Goal: Information Seeking & Learning: Learn about a topic

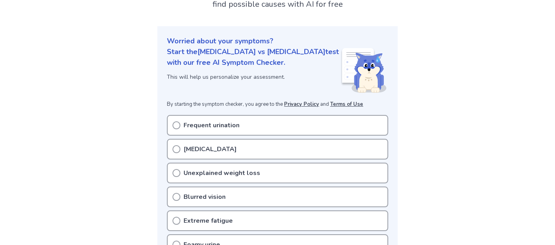
scroll to position [87, 0]
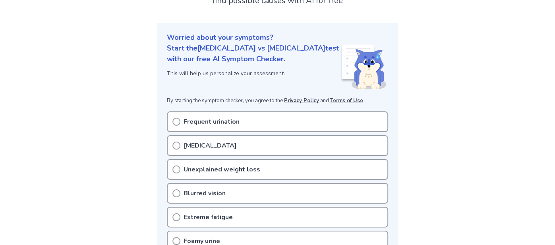
click at [191, 141] on p "[MEDICAL_DATA]" at bounding box center [209, 146] width 53 height 10
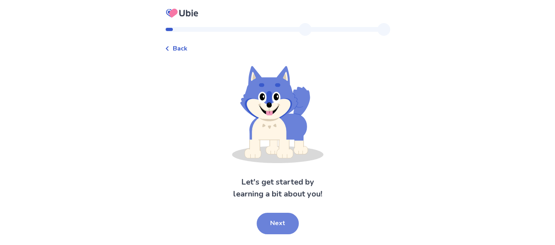
click at [282, 218] on button "Next" at bounding box center [278, 222] width 42 height 21
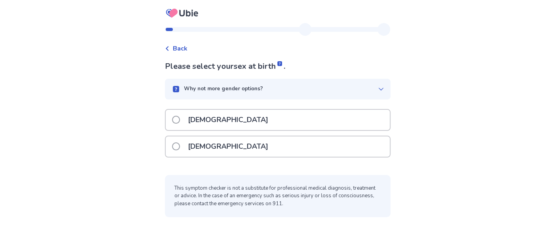
click at [198, 148] on p "Female" at bounding box center [228, 146] width 90 height 20
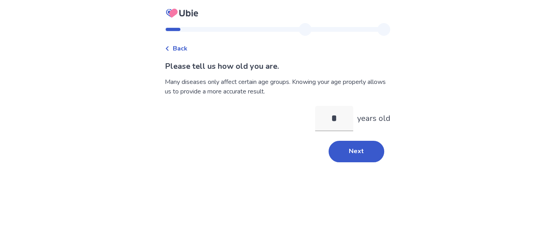
type input "**"
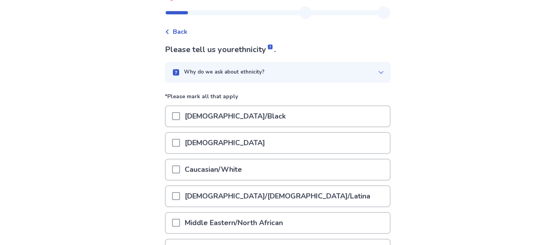
scroll to position [19, 0]
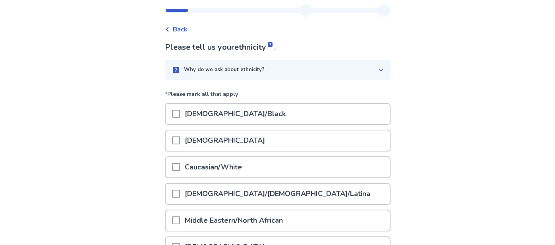
click at [191, 166] on p "Caucasian/White" at bounding box center [213, 167] width 67 height 20
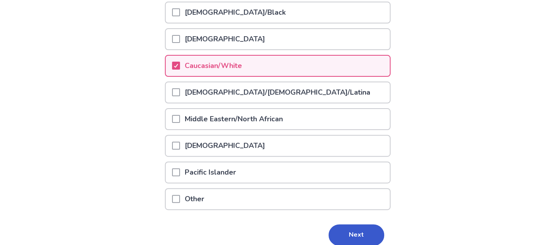
scroll to position [152, 0]
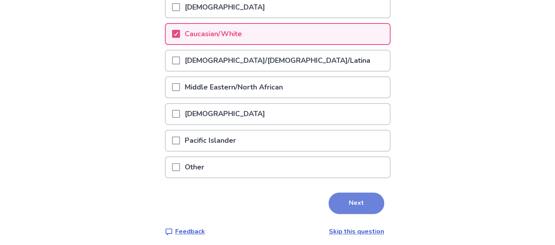
click at [351, 196] on button "Next" at bounding box center [356, 202] width 56 height 21
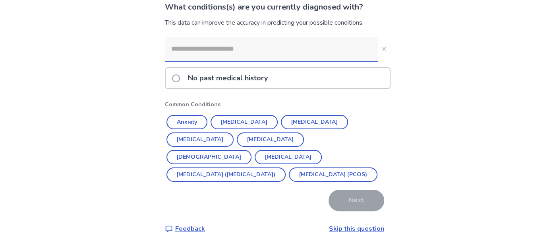
scroll to position [60, 0]
click at [179, 77] on span at bounding box center [176, 78] width 8 height 8
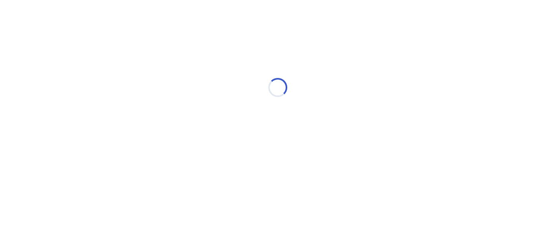
scroll to position [0, 0]
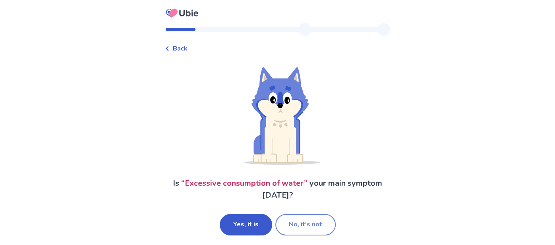
click at [279, 221] on button "No, it's not" at bounding box center [305, 224] width 60 height 21
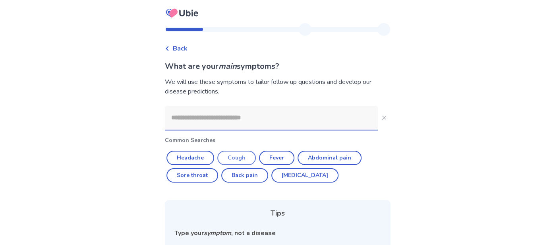
click at [229, 153] on button "Cough" at bounding box center [236, 158] width 39 height 14
type input "*****"
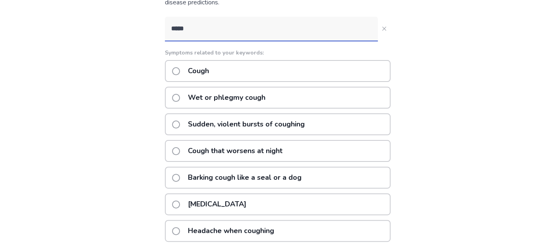
scroll to position [88, 0]
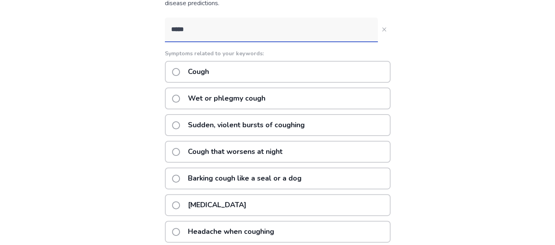
click at [242, 100] on p "Wet or phlegmy cough" at bounding box center [226, 98] width 87 height 20
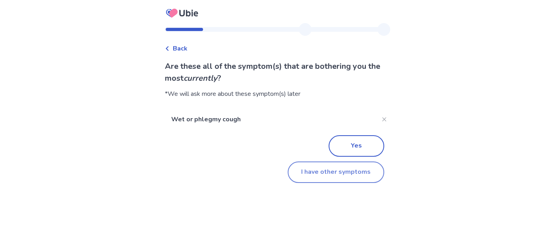
click at [320, 179] on button "I have other symptoms" at bounding box center [336, 171] width 97 height 21
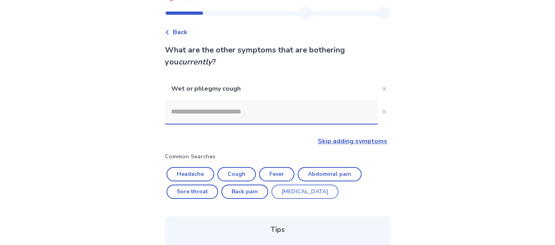
scroll to position [17, 0]
click at [301, 117] on input at bounding box center [271, 111] width 213 height 24
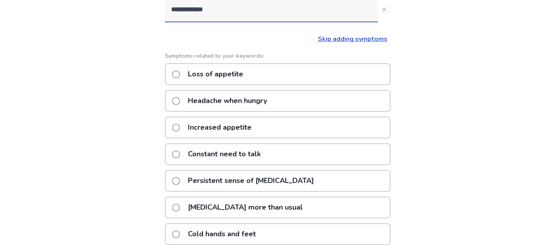
scroll to position [120, 0]
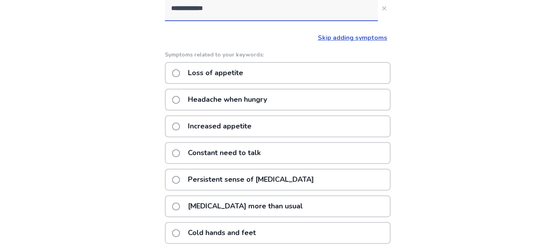
type input "**********"
click at [186, 130] on label "Increased appetite" at bounding box center [214, 126] width 84 height 20
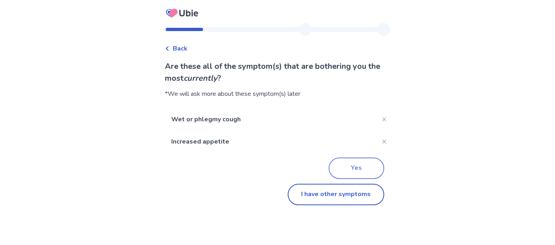
click at [344, 166] on button "Yes" at bounding box center [356, 167] width 56 height 21
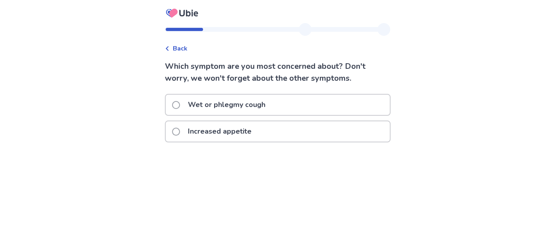
click at [230, 125] on p "Increased appetite" at bounding box center [219, 131] width 73 height 20
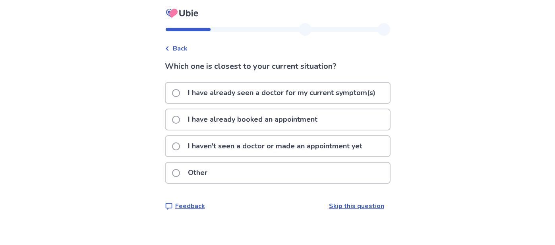
click at [209, 143] on p "I haven't seen a doctor or made an appointment yet" at bounding box center [275, 146] width 184 height 20
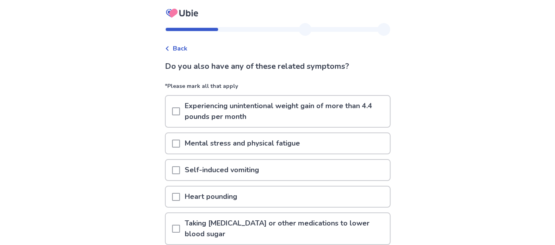
click at [220, 77] on div "Do you also have any of these related symptoms? *Please mark all that apply Exp…" at bounding box center [278, 213] width 226 height 306
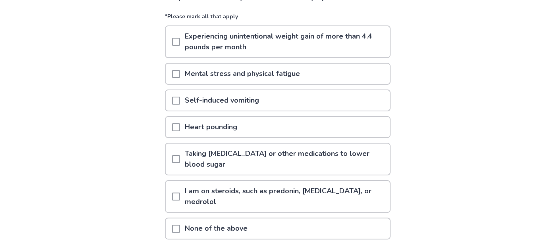
scroll to position [72, 0]
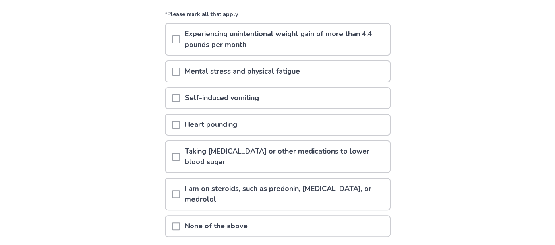
click at [180, 38] on span at bounding box center [176, 39] width 8 height 8
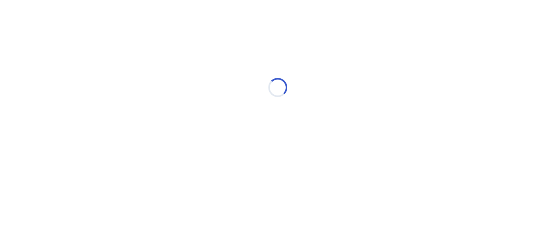
scroll to position [0, 0]
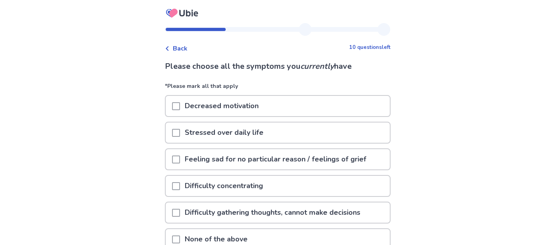
click at [398, 82] on div "Back 10 questions left Please choose all the symptoms you currently have *Pleas…" at bounding box center [277, 160] width 555 height 320
click at [180, 135] on span at bounding box center [176, 133] width 8 height 8
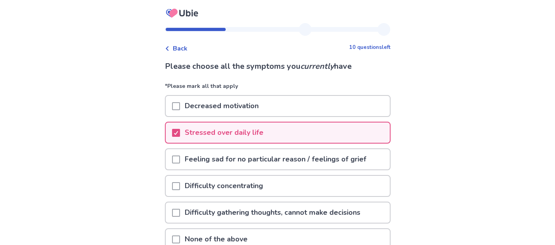
click at [180, 155] on span at bounding box center [176, 159] width 8 height 8
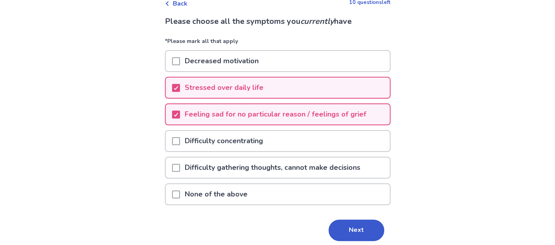
scroll to position [48, 0]
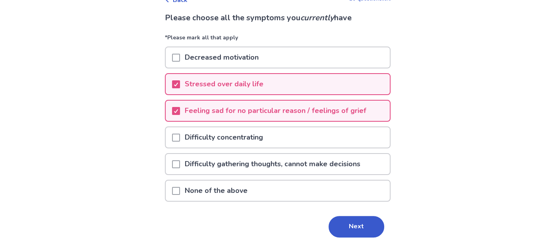
click at [180, 133] on span at bounding box center [176, 137] width 8 height 8
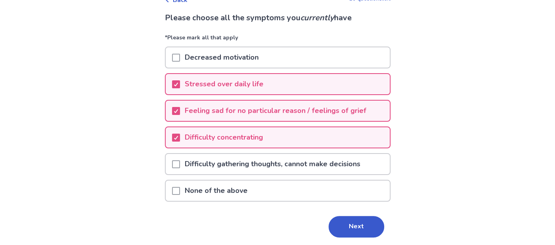
click at [179, 162] on span at bounding box center [176, 164] width 8 height 8
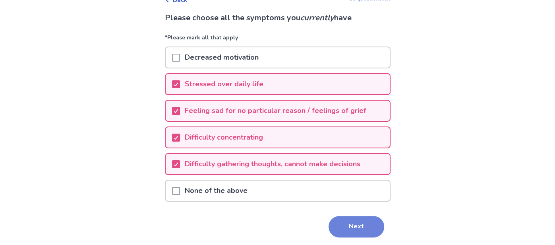
click at [346, 224] on button "Next" at bounding box center [356, 226] width 56 height 21
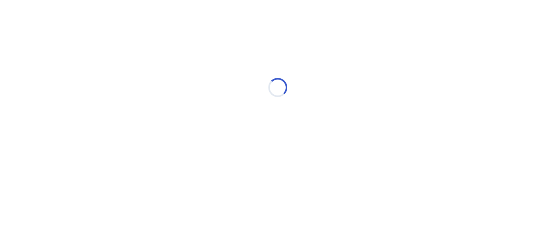
scroll to position [0, 0]
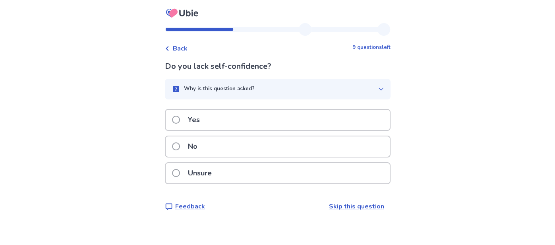
click at [187, 144] on label "No" at bounding box center [187, 146] width 30 height 20
click at [176, 117] on div "Yes" at bounding box center [278, 120] width 224 height 20
click at [179, 165] on label "Unsure" at bounding box center [194, 173] width 44 height 20
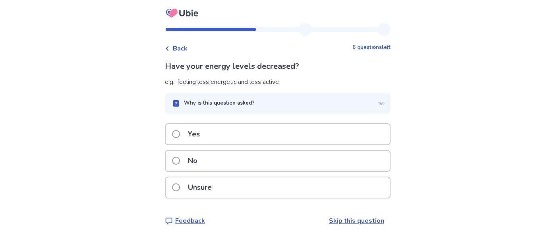
click at [180, 137] on span at bounding box center [176, 134] width 8 height 8
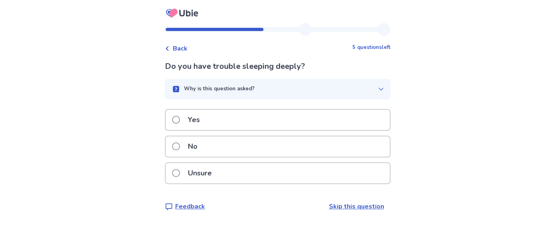
click at [176, 52] on div "Back" at bounding box center [176, 49] width 23 height 10
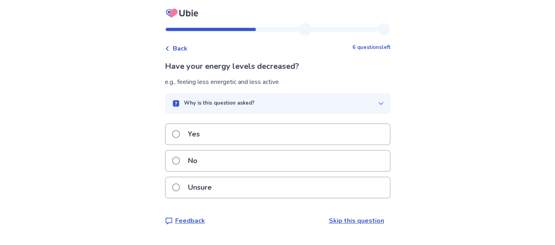
click at [196, 159] on p "No" at bounding box center [192, 161] width 19 height 20
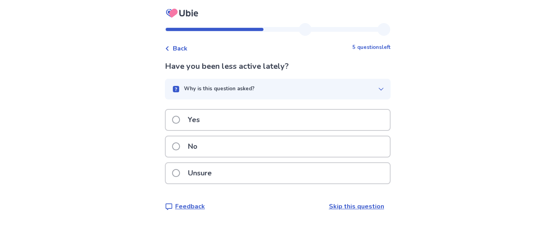
click at [178, 149] on span at bounding box center [176, 146] width 8 height 8
click at [188, 147] on p "No" at bounding box center [192, 146] width 19 height 20
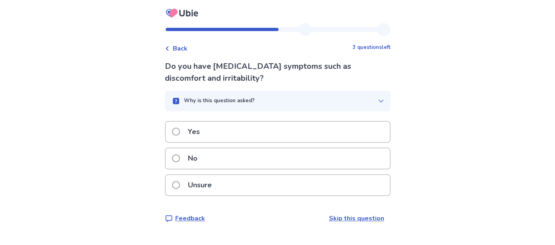
click at [179, 161] on span at bounding box center [176, 158] width 8 height 8
click at [177, 48] on span "Back" at bounding box center [180, 49] width 15 height 10
click at [170, 160] on div "No" at bounding box center [278, 158] width 224 height 20
click at [185, 48] on span "Back" at bounding box center [180, 49] width 15 height 10
click at [191, 161] on p "No" at bounding box center [192, 158] width 19 height 20
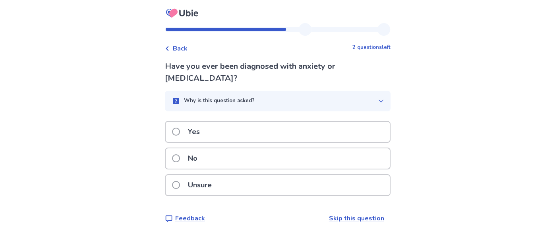
click at [183, 161] on label "No" at bounding box center [187, 158] width 30 height 20
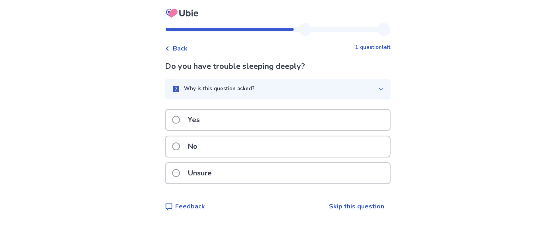
click at [217, 121] on div "Yes" at bounding box center [278, 120] width 224 height 20
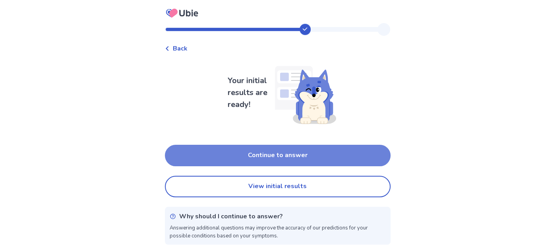
click at [284, 157] on button "Continue to answer" at bounding box center [278, 155] width 226 height 21
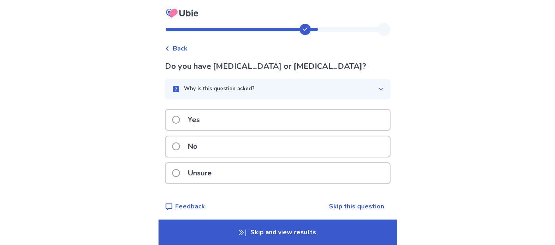
click at [179, 144] on span at bounding box center [176, 146] width 8 height 8
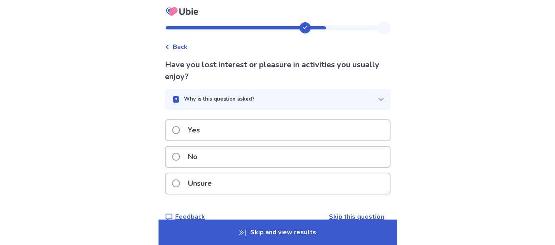
scroll to position [2, 0]
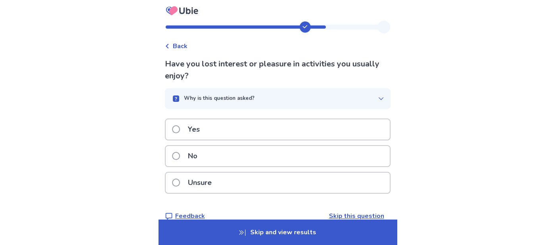
click at [210, 154] on div "No" at bounding box center [278, 156] width 224 height 20
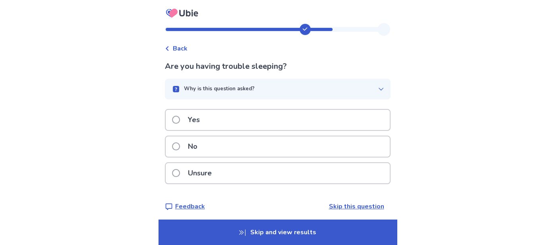
click at [200, 117] on p "Yes" at bounding box center [193, 120] width 21 height 20
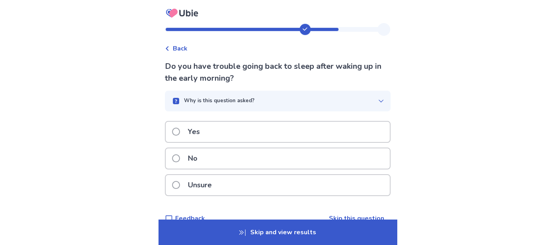
click at [207, 156] on div "No" at bounding box center [278, 158] width 224 height 20
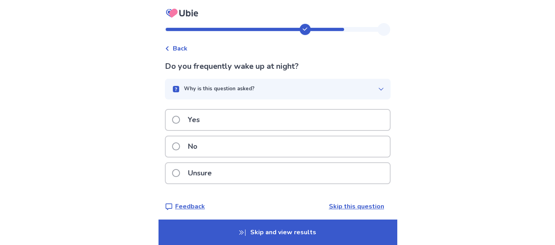
click at [217, 121] on div "Yes" at bounding box center [278, 120] width 224 height 20
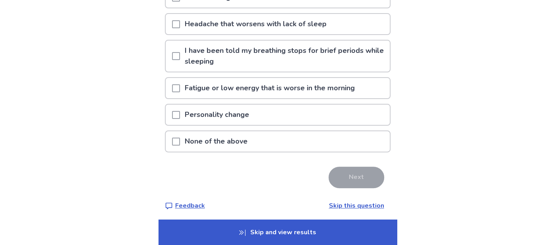
scroll to position [109, 0]
click at [192, 139] on p "None of the above" at bounding box center [216, 141] width 72 height 20
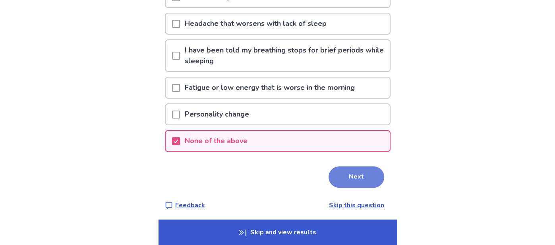
click at [357, 174] on button "Next" at bounding box center [356, 176] width 56 height 21
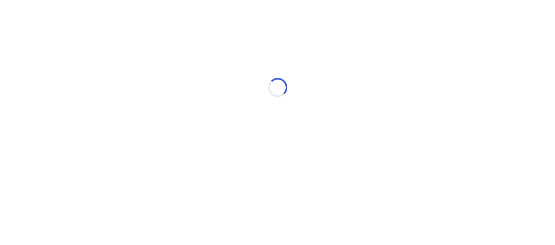
scroll to position [0, 0]
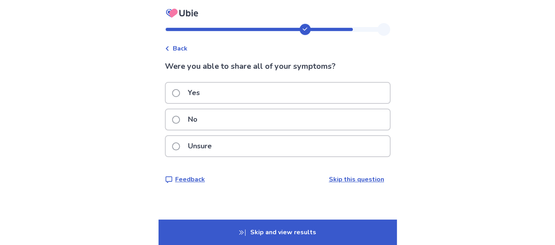
click at [180, 89] on span at bounding box center [176, 93] width 8 height 8
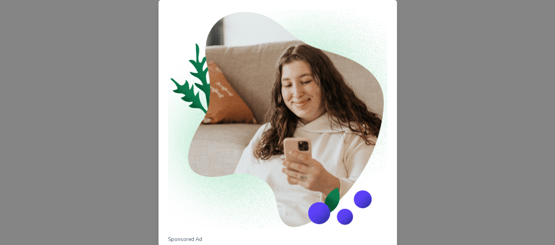
scroll to position [102, 0]
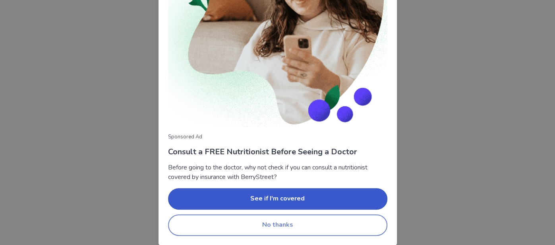
click at [262, 222] on button "No thanks" at bounding box center [277, 224] width 219 height 21
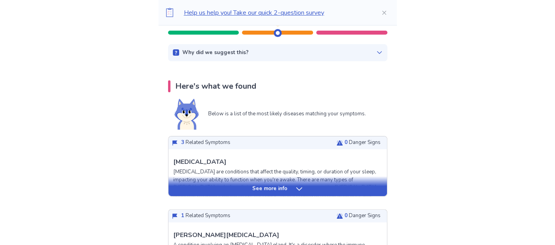
scroll to position [117, 0]
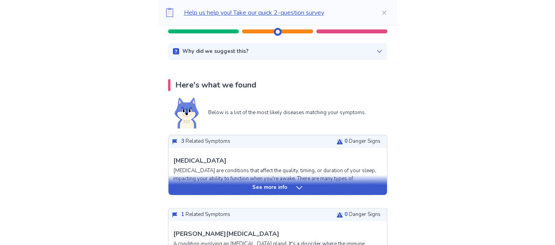
click at [295, 185] on icon at bounding box center [299, 187] width 8 height 8
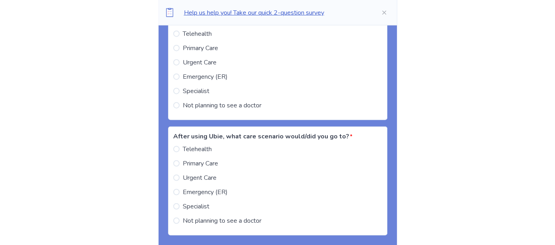
scroll to position [1345, 0]
